Goal: Complete application form

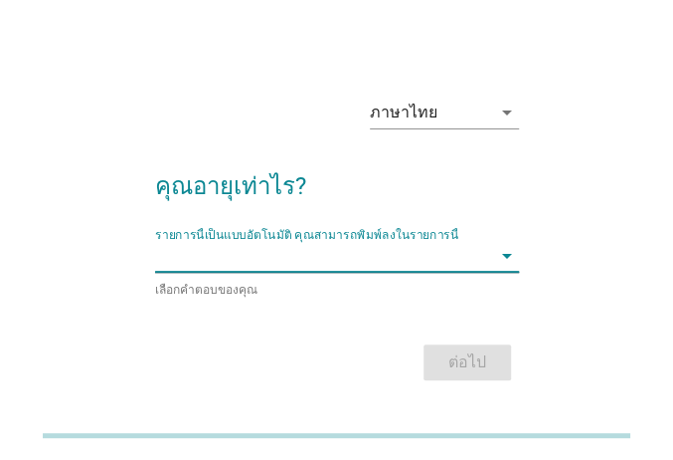
click at [392, 254] on input "รายการนี้เป็นแบบอัตโนมัติ คุณสามารถพิมพ์ลงในรายการนี้" at bounding box center [323, 256] width 336 height 32
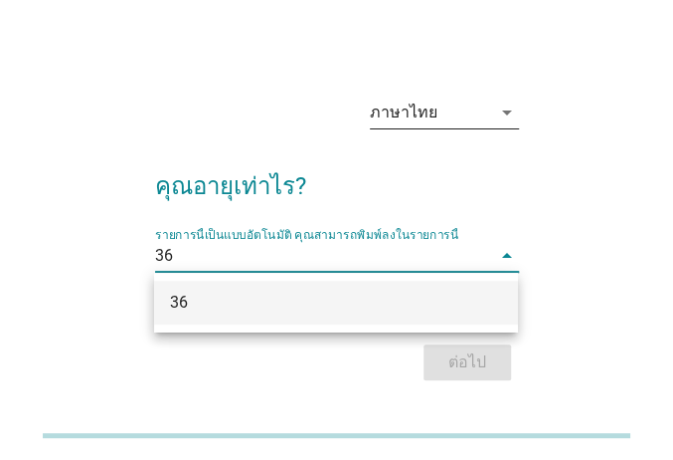
type input "36"
click at [469, 110] on div "ภาษาไทย" at bounding box center [430, 112] width 121 height 32
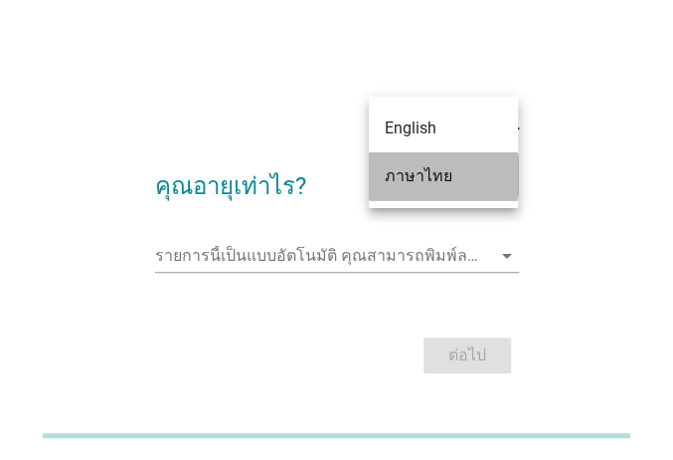
click at [445, 177] on div "ภาษาไทย" at bounding box center [443, 176] width 117 height 24
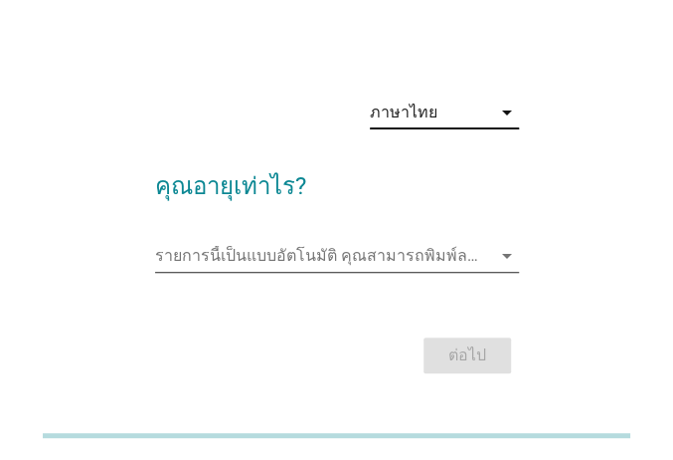
click at [505, 261] on icon "arrow_drop_down" at bounding box center [507, 256] width 24 height 24
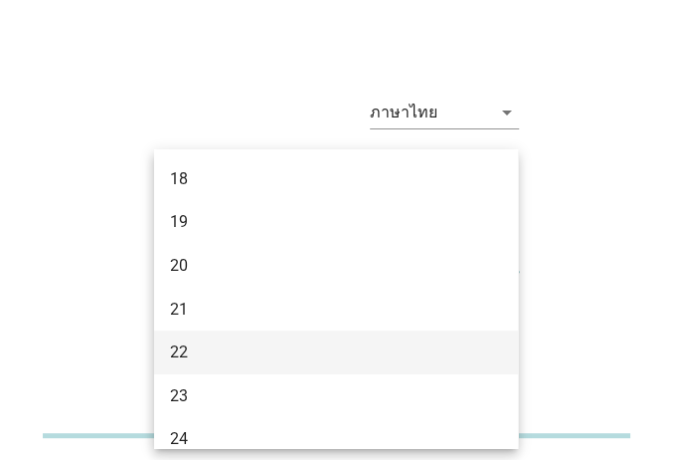
scroll to position [585, 0]
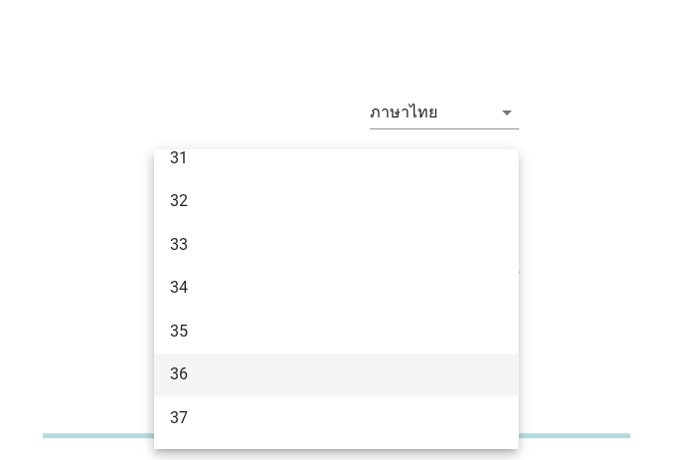
click at [376, 367] on div "36" at bounding box center [322, 374] width 304 height 24
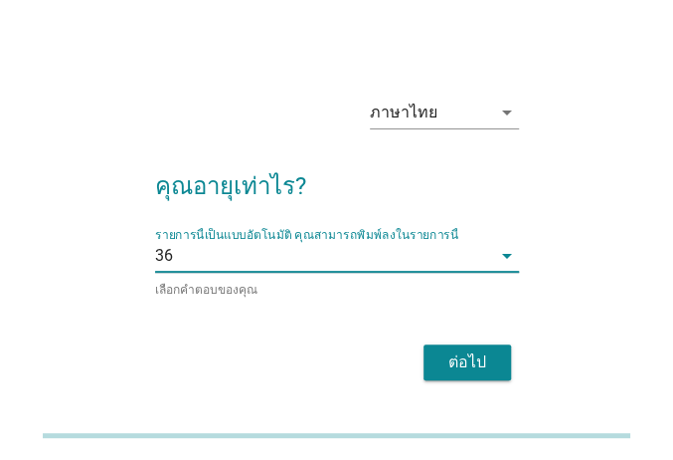
click at [477, 351] on div "ต่อไป" at bounding box center [468, 362] width 56 height 24
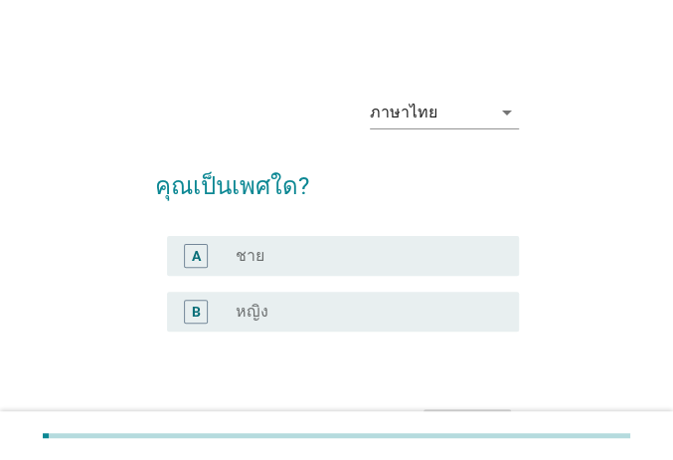
click at [233, 308] on div "B" at bounding box center [210, 311] width 54 height 24
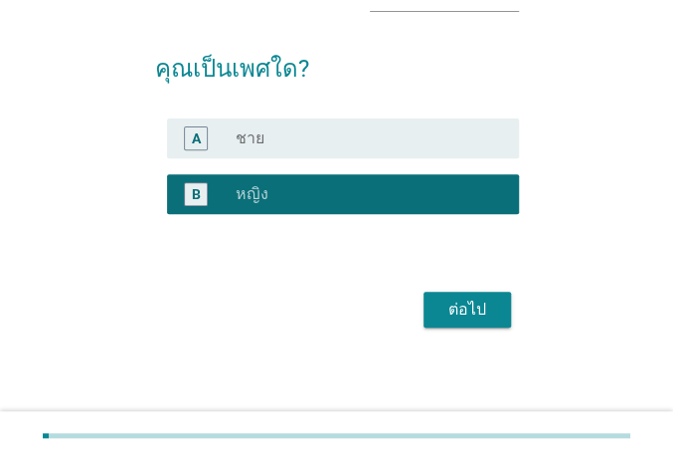
scroll to position [119, 0]
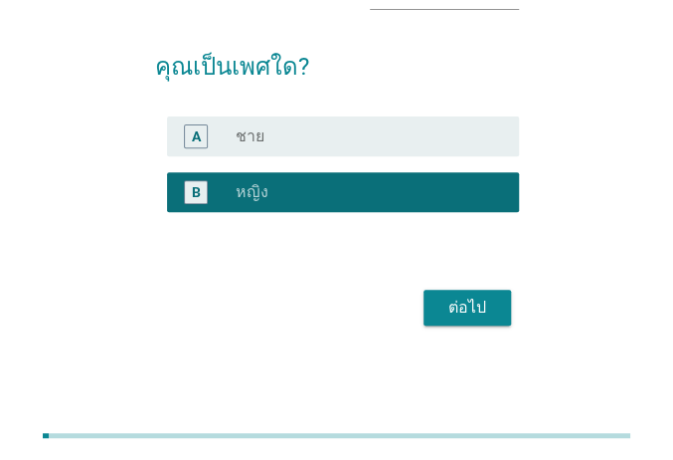
click at [469, 316] on div "ต่อไป" at bounding box center [468, 307] width 56 height 24
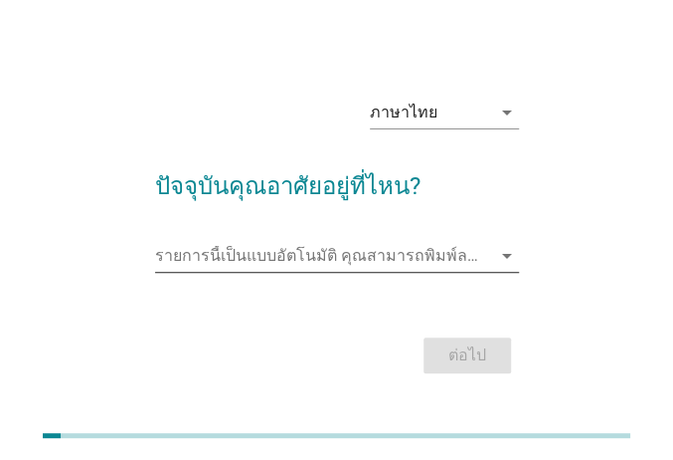
click at [514, 259] on icon "arrow_drop_down" at bounding box center [507, 256] width 24 height 24
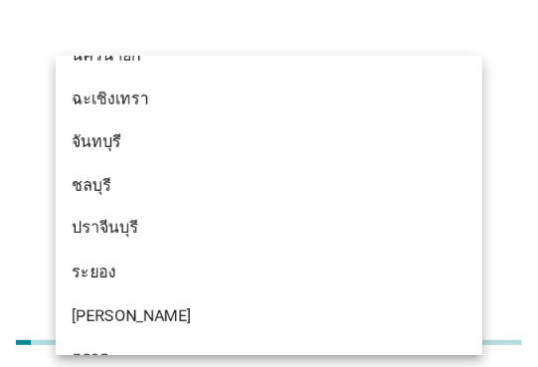
scroll to position [2268, 0]
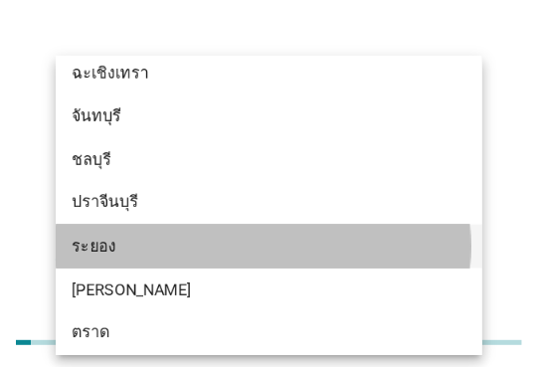
click at [205, 252] on div "ระยอง" at bounding box center [253, 247] width 362 height 24
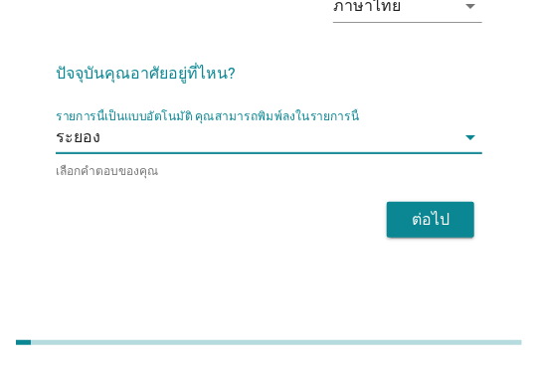
click at [417, 216] on div "ต่อไป" at bounding box center [431, 220] width 56 height 24
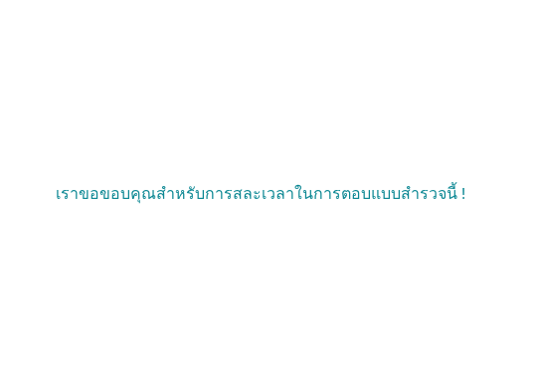
scroll to position [0, 0]
